Goal: Navigation & Orientation: Find specific page/section

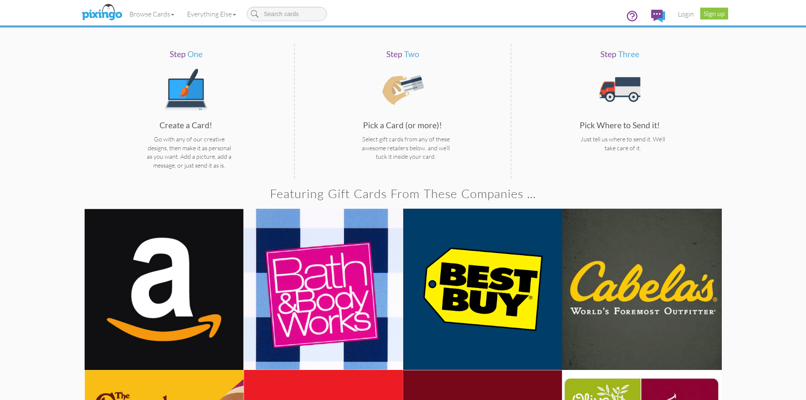
scroll to position [382, 0]
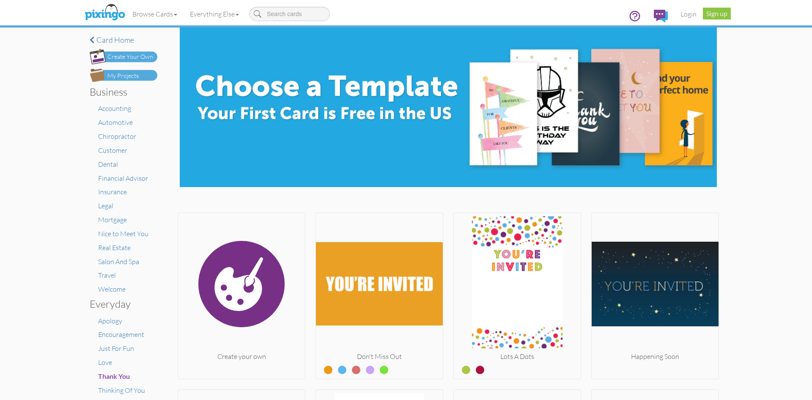
scroll to position [415, 0]
